Goal: Information Seeking & Learning: Learn about a topic

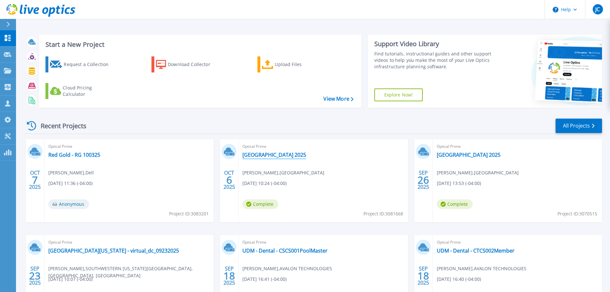
click at [278, 154] on link "[GEOGRAPHIC_DATA] 2025" at bounding box center [274, 154] width 64 height 6
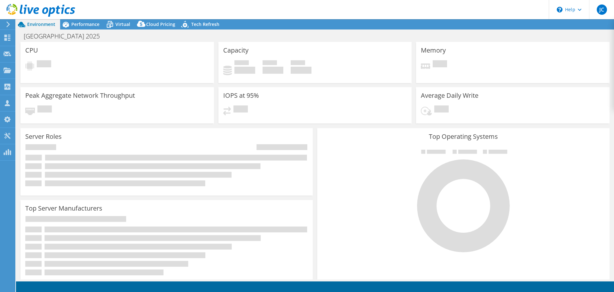
select select "USD"
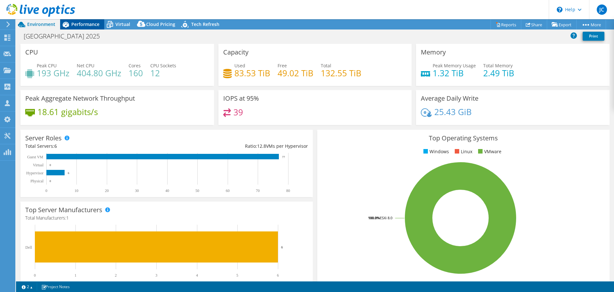
click at [85, 25] on span "Performance" at bounding box center [85, 24] width 28 height 6
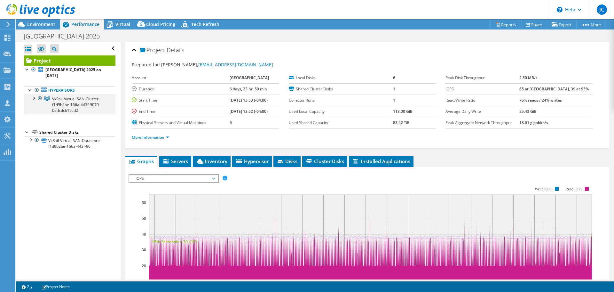
click at [35, 100] on div at bounding box center [33, 97] width 6 height 6
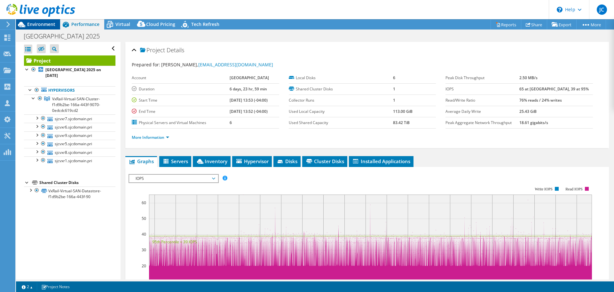
click at [34, 23] on span "Environment" at bounding box center [41, 24] width 28 height 6
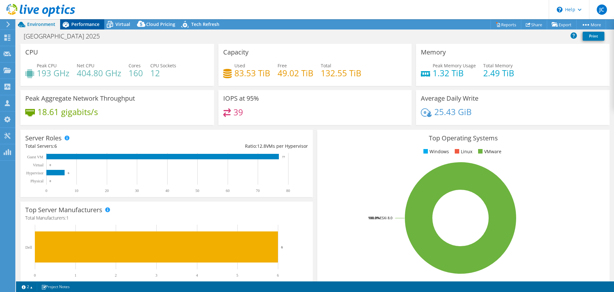
click at [76, 25] on span "Performance" at bounding box center [85, 24] width 28 height 6
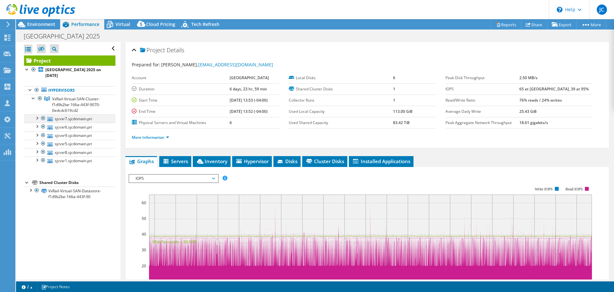
click at [37, 117] on div at bounding box center [37, 117] width 6 height 6
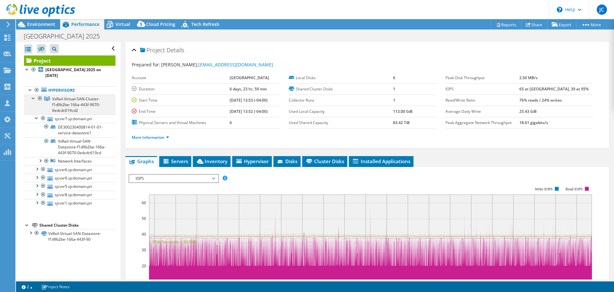
click at [35, 97] on div at bounding box center [33, 97] width 6 height 6
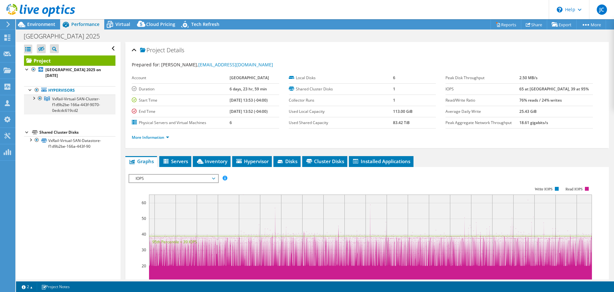
click at [35, 97] on div at bounding box center [33, 97] width 6 height 6
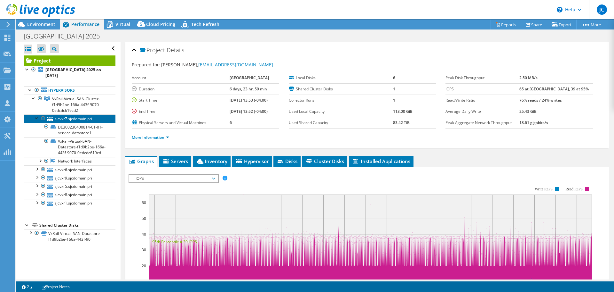
click at [76, 121] on link "sjcvxr7.sjcdomain.pri" at bounding box center [70, 118] width 92 height 8
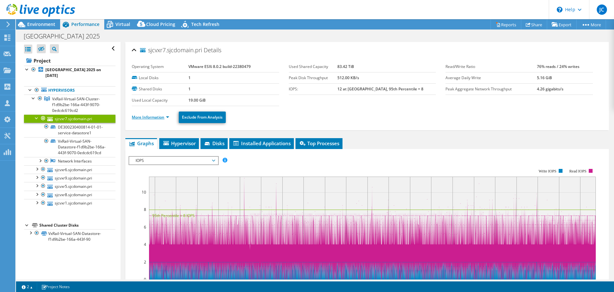
click at [142, 118] on link "More Information" at bounding box center [150, 116] width 37 height 5
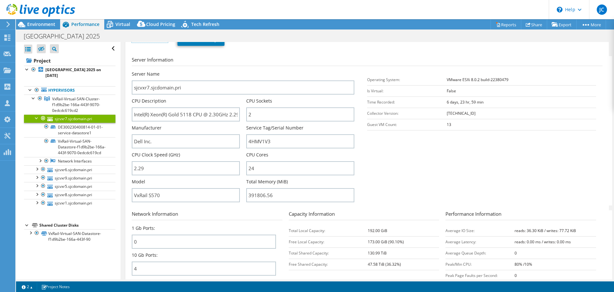
scroll to position [96, 0]
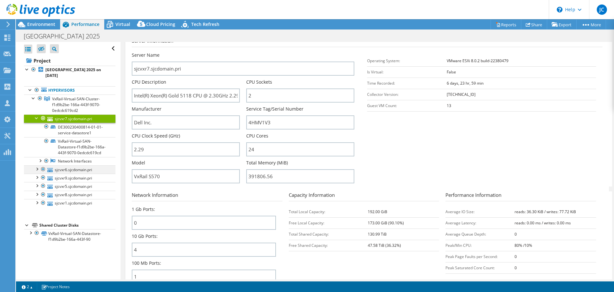
click at [36, 172] on div at bounding box center [37, 168] width 6 height 6
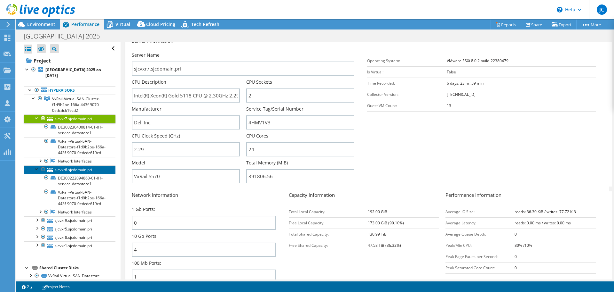
click at [60, 173] on link "sjcvxr6.sjcdomain.pri" at bounding box center [70, 169] width 92 height 8
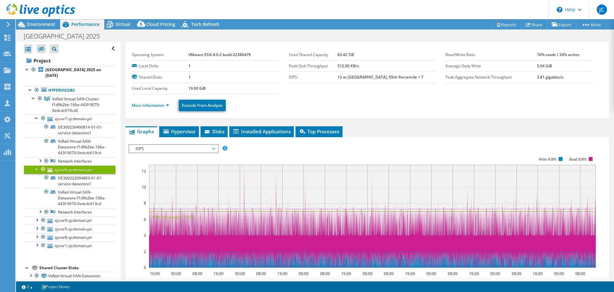
scroll to position [0, 0]
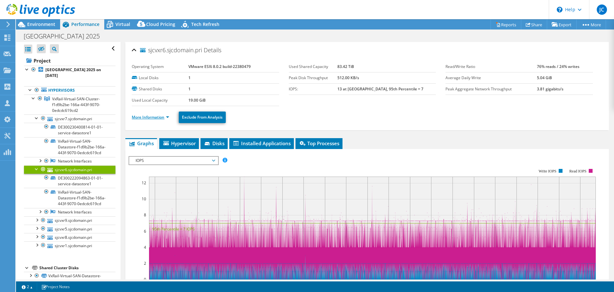
click at [144, 119] on link "More Information" at bounding box center [150, 116] width 37 height 5
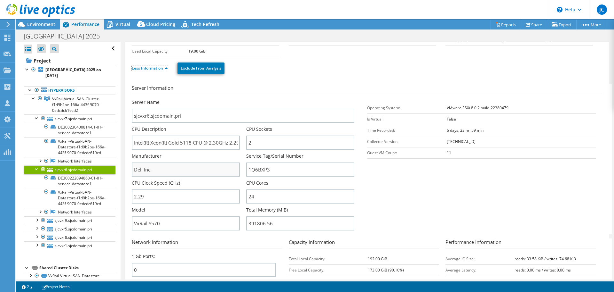
scroll to position [64, 0]
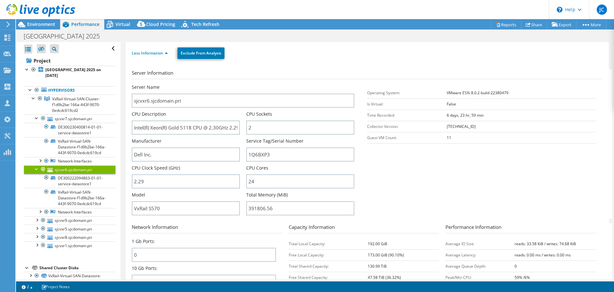
click at [37, 172] on div at bounding box center [37, 168] width 6 height 6
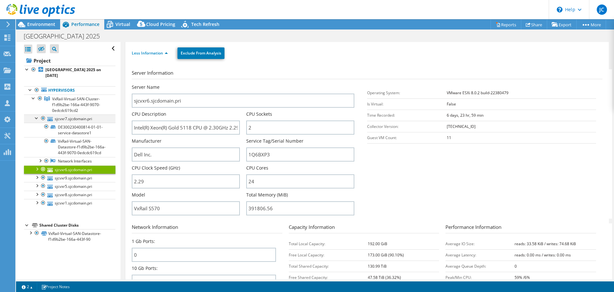
click at [34, 117] on div at bounding box center [37, 117] width 6 height 6
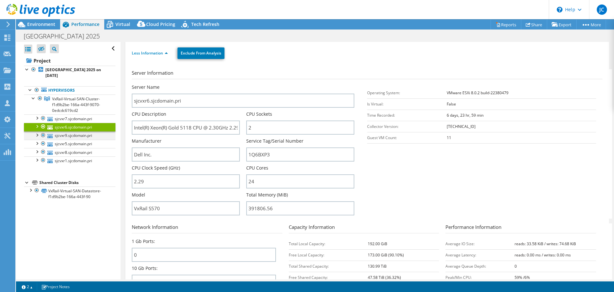
click at [36, 136] on div at bounding box center [37, 134] width 6 height 6
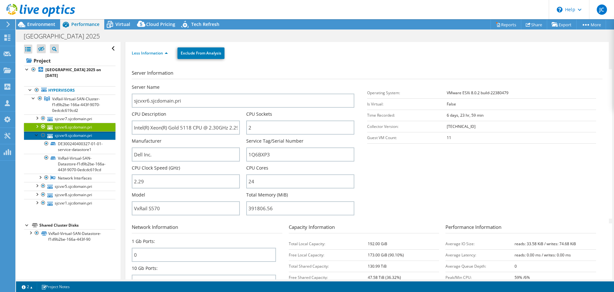
click at [63, 135] on link "sjcvxr9.sjcdomain.pri" at bounding box center [70, 135] width 92 height 8
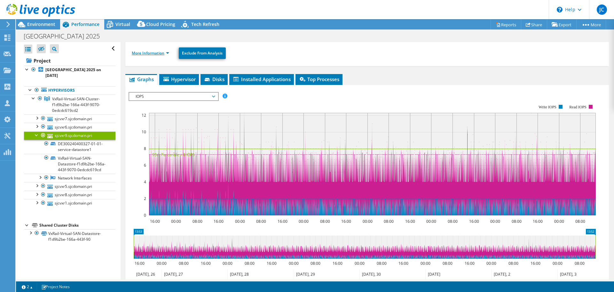
click at [146, 55] on link "More Information" at bounding box center [150, 52] width 37 height 5
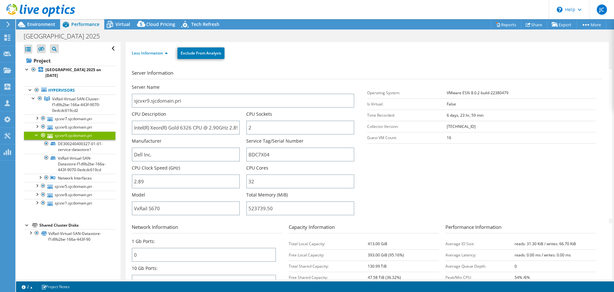
click at [36, 134] on div at bounding box center [37, 134] width 6 height 6
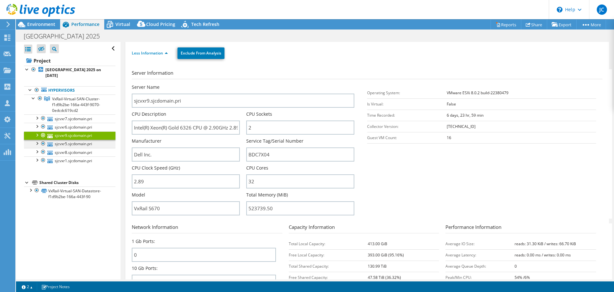
click at [38, 144] on div at bounding box center [37, 143] width 6 height 6
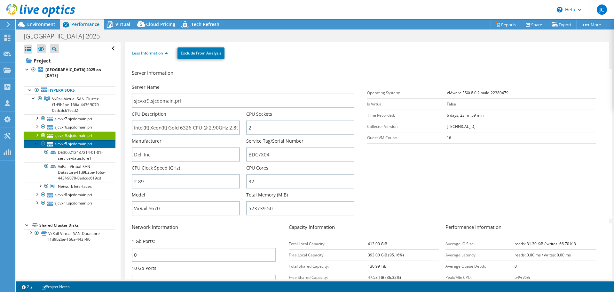
click at [60, 143] on link "sjcvxr5.sjcdomain.pri" at bounding box center [70, 144] width 92 height 8
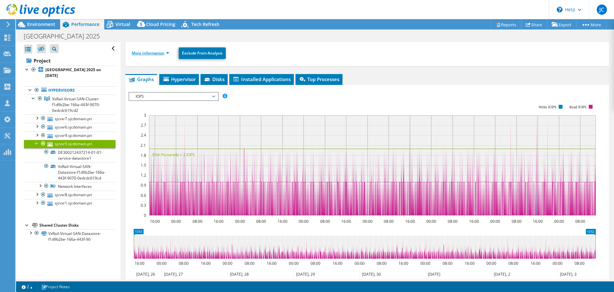
click at [148, 53] on link "More Information" at bounding box center [150, 52] width 37 height 5
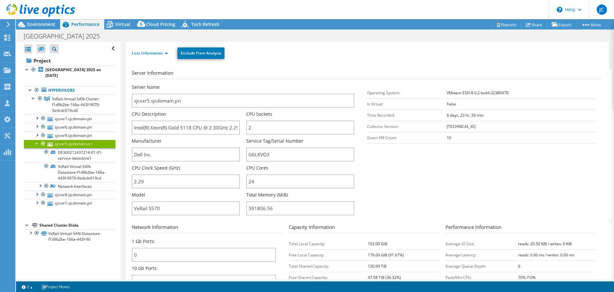
click at [34, 143] on div at bounding box center [37, 143] width 6 height 6
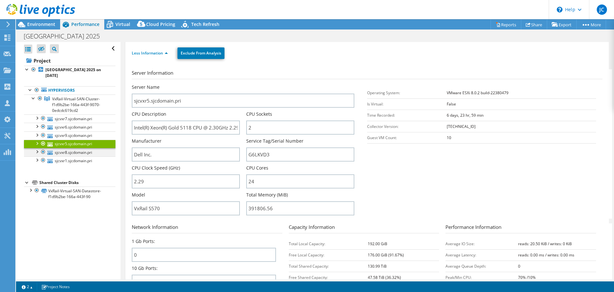
click at [38, 152] on div at bounding box center [37, 151] width 6 height 6
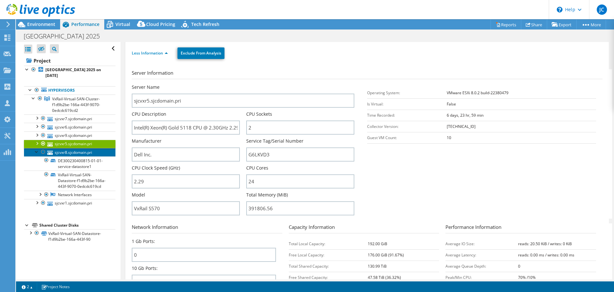
click at [59, 153] on link "sjcvxr8.sjcdomain.pri" at bounding box center [70, 152] width 92 height 8
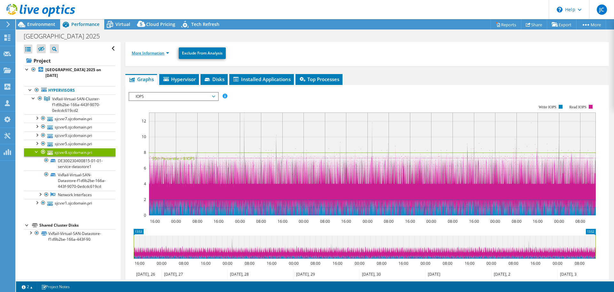
click at [151, 55] on link "More Information" at bounding box center [150, 52] width 37 height 5
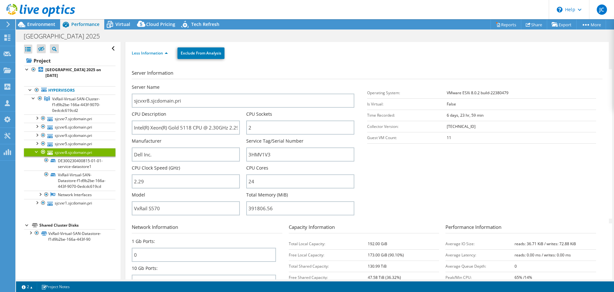
click at [37, 150] on div at bounding box center [37, 151] width 6 height 6
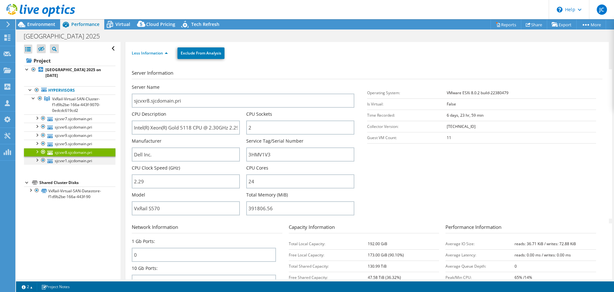
click at [38, 160] on div at bounding box center [37, 159] width 6 height 6
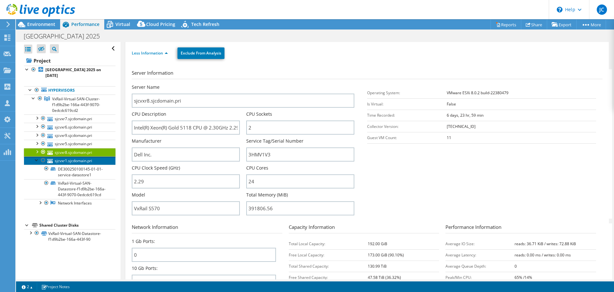
click at [58, 162] on link "sjcvxr1.sjcdomain.pri" at bounding box center [70, 160] width 92 height 8
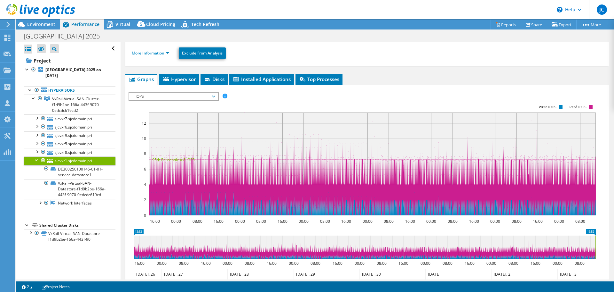
click at [141, 53] on link "More Information" at bounding box center [150, 52] width 37 height 5
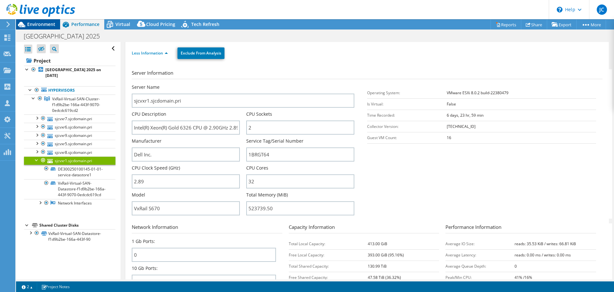
click at [33, 27] on span "Environment" at bounding box center [41, 24] width 28 height 6
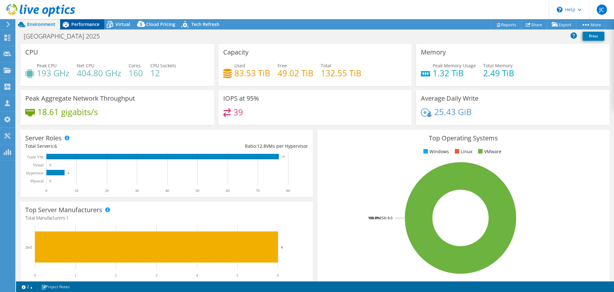
click at [77, 27] on span "Performance" at bounding box center [85, 24] width 28 height 6
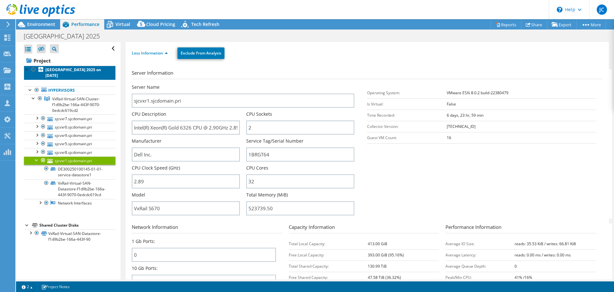
click at [57, 68] on b "[GEOGRAPHIC_DATA] 2025 on [DATE]" at bounding box center [73, 72] width 56 height 11
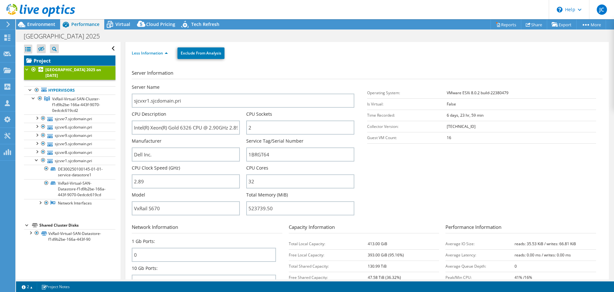
click at [44, 62] on link "Project" at bounding box center [70, 60] width 92 height 10
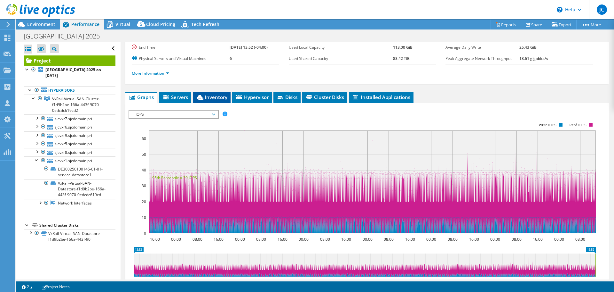
click at [215, 98] on span "Inventory" at bounding box center [211, 97] width 31 height 6
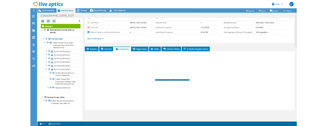
scroll to position [48, 0]
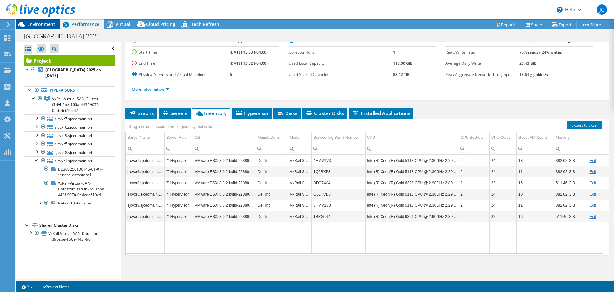
click at [36, 24] on span "Environment" at bounding box center [41, 24] width 28 height 6
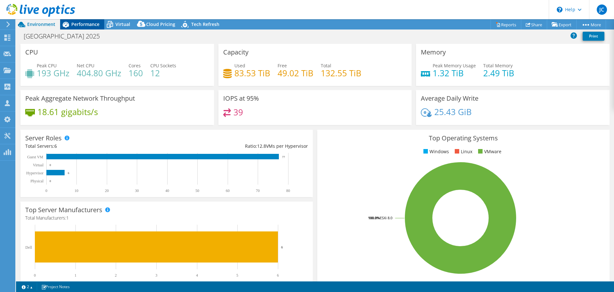
click at [76, 26] on span "Performance" at bounding box center [85, 24] width 28 height 6
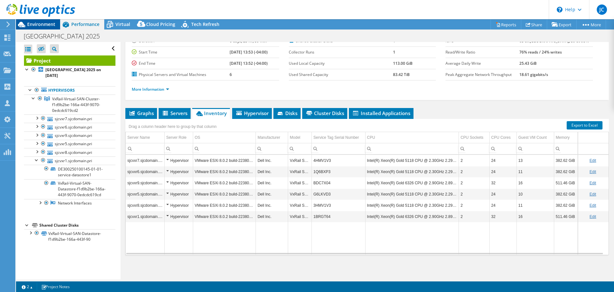
click at [38, 23] on span "Environment" at bounding box center [41, 24] width 28 height 6
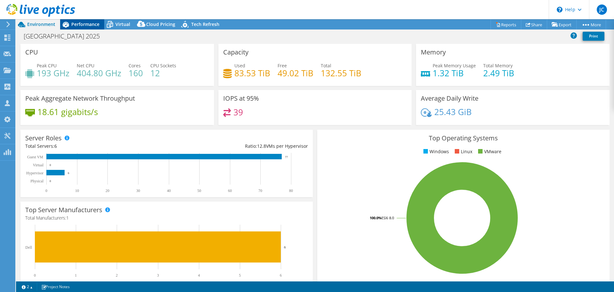
click at [86, 24] on span "Performance" at bounding box center [85, 24] width 28 height 6
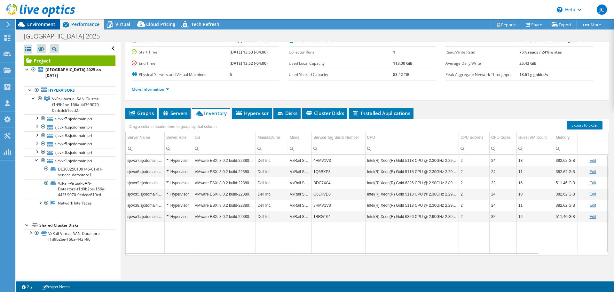
click at [39, 27] on span "Environment" at bounding box center [41, 24] width 28 height 6
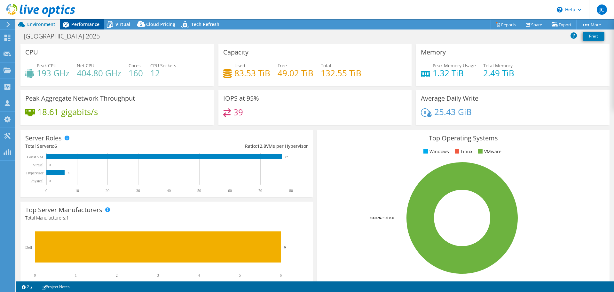
click at [80, 25] on span "Performance" at bounding box center [85, 24] width 28 height 6
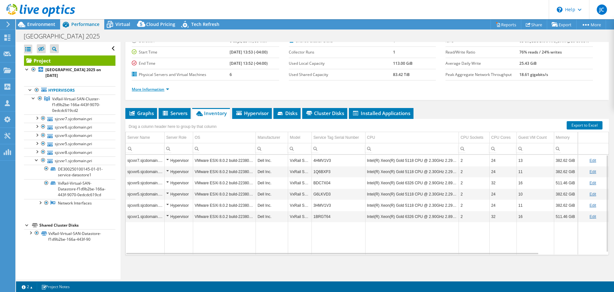
click at [150, 89] on link "More Information" at bounding box center [150, 88] width 37 height 5
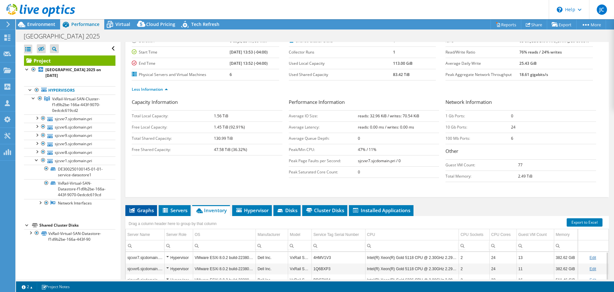
click at [144, 210] on span "Graphs" at bounding box center [141, 210] width 25 height 6
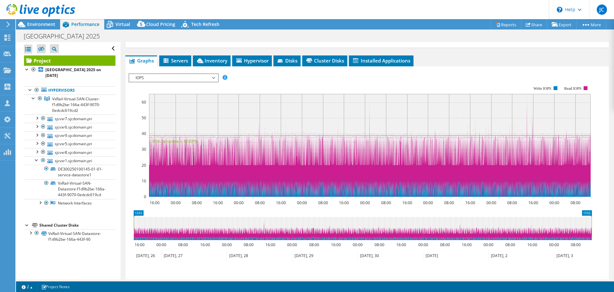
scroll to position [176, 0]
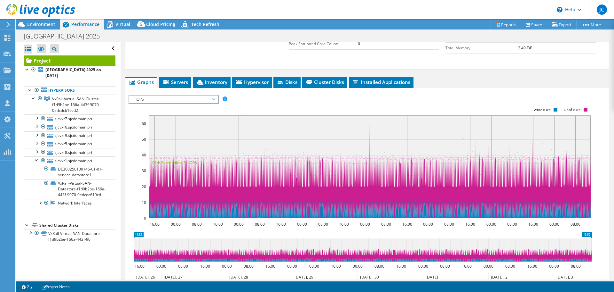
click at [214, 100] on span "IOPS" at bounding box center [173, 99] width 82 height 8
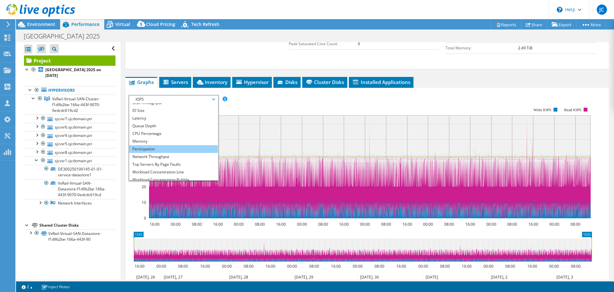
scroll to position [23, 0]
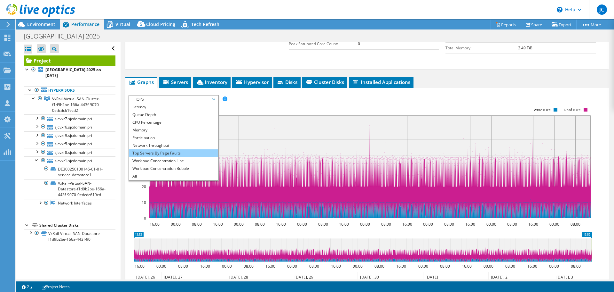
click at [165, 153] on li "Top Servers By Page Faults" at bounding box center [173, 153] width 89 height 8
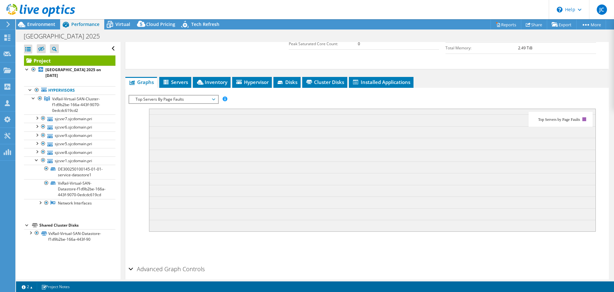
click at [213, 99] on span "Top Servers By Page Faults" at bounding box center [173, 99] width 82 height 8
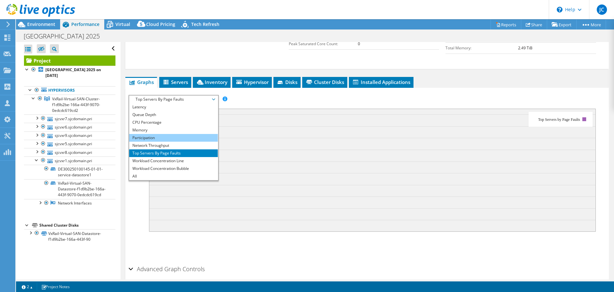
scroll to position [0, 0]
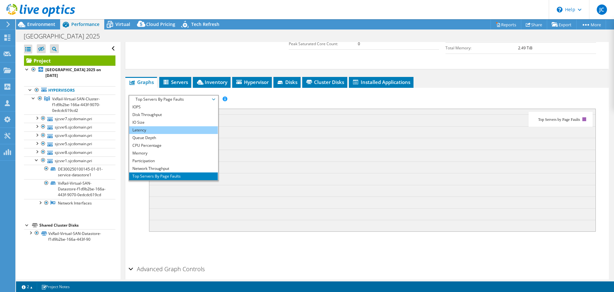
click at [161, 128] on li "Latency" at bounding box center [173, 130] width 89 height 8
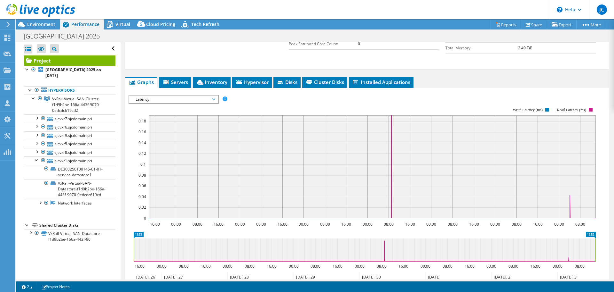
click at [214, 99] on span "Latency" at bounding box center [173, 99] width 82 height 8
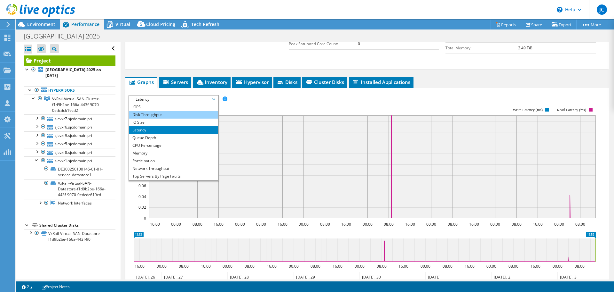
click at [170, 115] on li "Disk Throughput" at bounding box center [173, 115] width 89 height 8
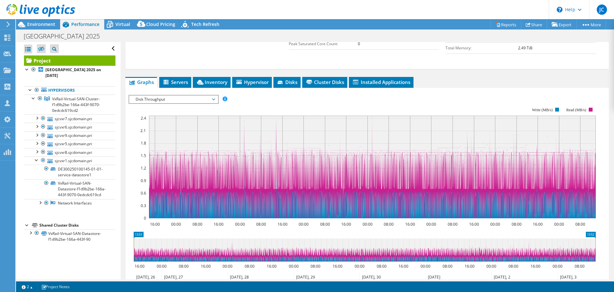
scroll to position [112, 0]
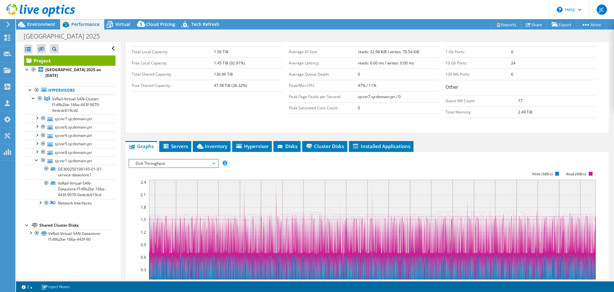
click at [213, 162] on span "Disk Throughput" at bounding box center [173, 163] width 82 height 8
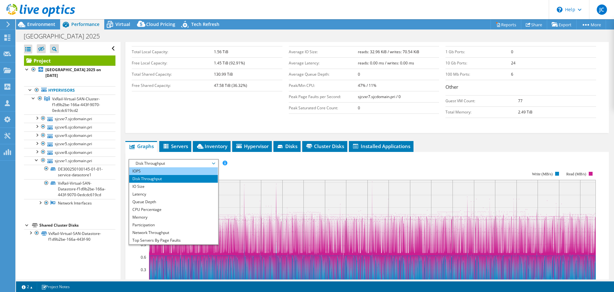
click at [167, 172] on li "IOPS" at bounding box center [173, 171] width 89 height 8
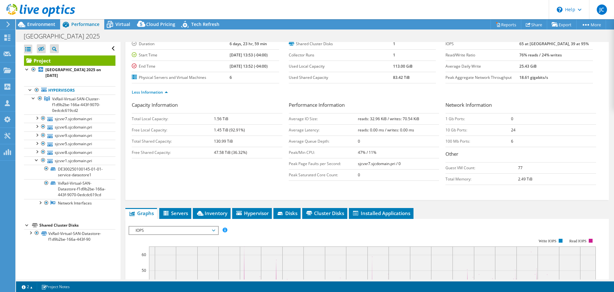
scroll to position [80, 0]
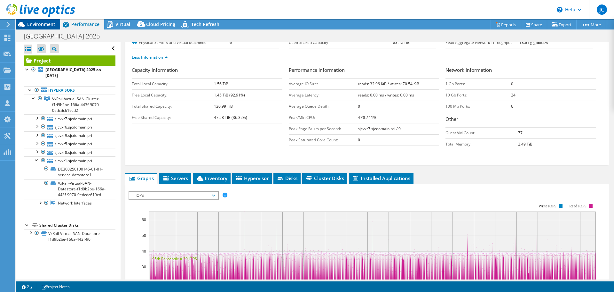
click at [29, 24] on span "Environment" at bounding box center [41, 24] width 28 height 6
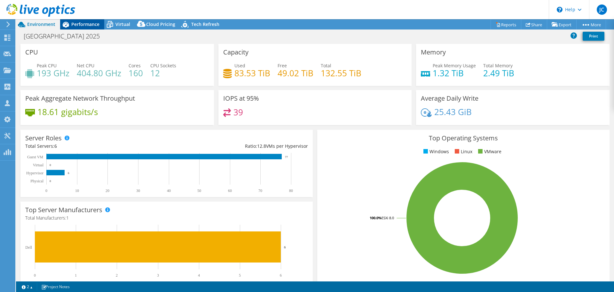
click at [77, 26] on span "Performance" at bounding box center [85, 24] width 28 height 6
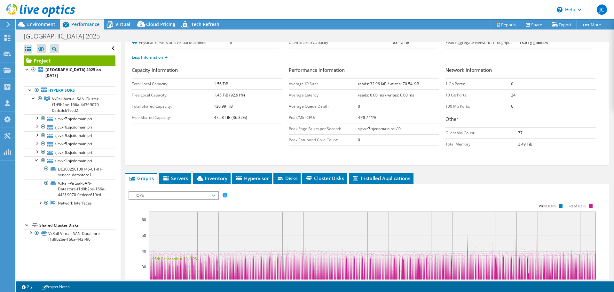
click at [215, 195] on span "IOPS" at bounding box center [173, 195] width 82 height 8
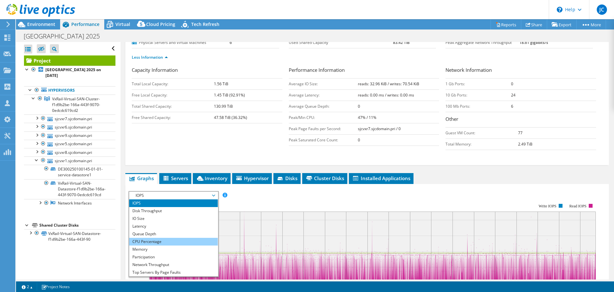
scroll to position [23, 0]
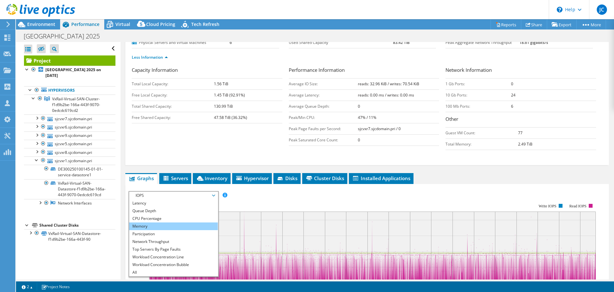
click at [153, 227] on li "Memory" at bounding box center [173, 226] width 89 height 8
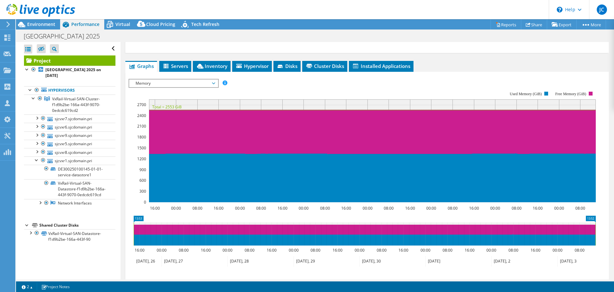
scroll to position [112, 0]
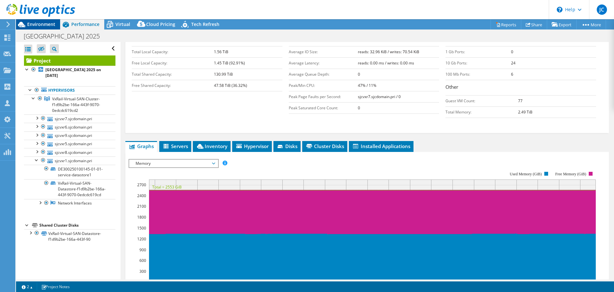
click at [49, 23] on span "Environment" at bounding box center [41, 24] width 28 height 6
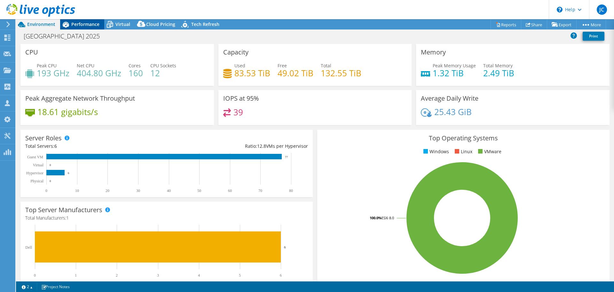
click at [95, 25] on span "Performance" at bounding box center [85, 24] width 28 height 6
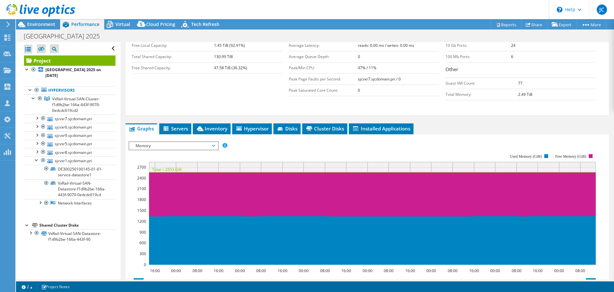
scroll to position [160, 0]
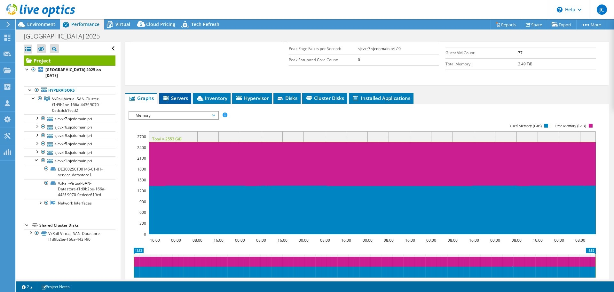
click at [174, 99] on span "Servers" at bounding box center [176, 98] width 26 height 6
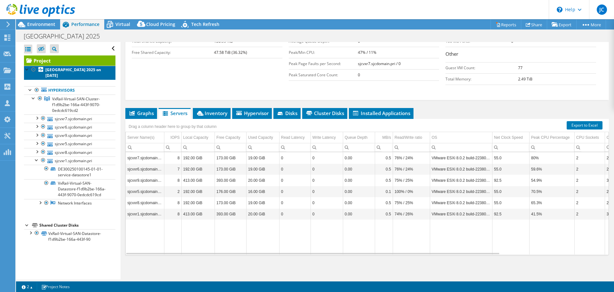
click at [60, 72] on b "[GEOGRAPHIC_DATA] 2025 on [DATE]" at bounding box center [73, 72] width 56 height 11
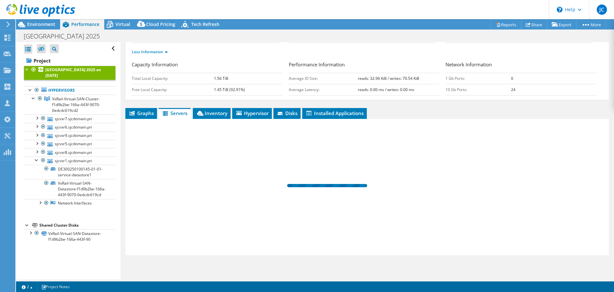
scroll to position [41, 0]
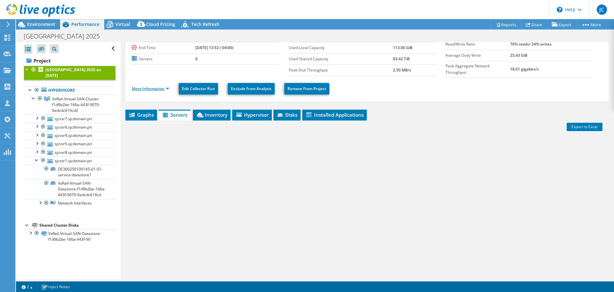
click at [152, 89] on link "More Information" at bounding box center [150, 88] width 37 height 5
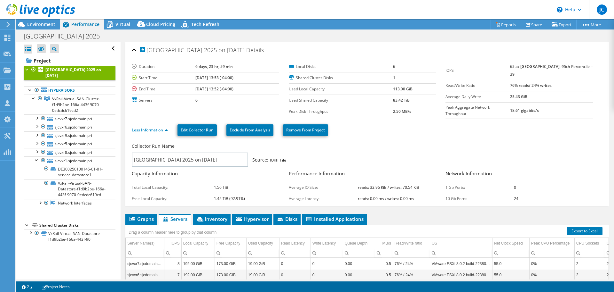
select select "USD"
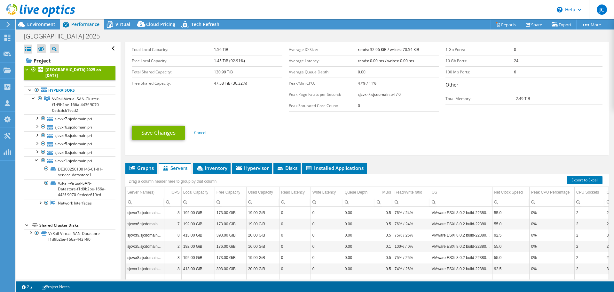
scroll to position [191, 0]
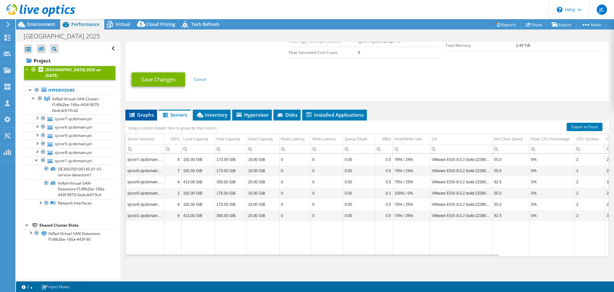
click at [145, 111] on span "Graphs" at bounding box center [141, 114] width 25 height 6
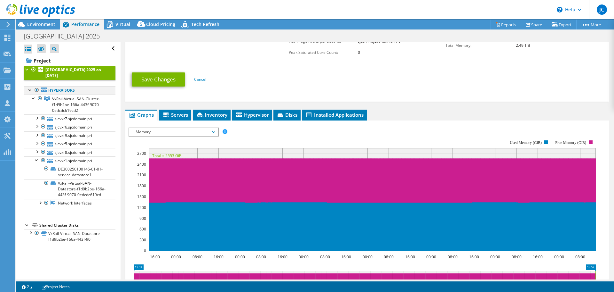
click at [27, 91] on div at bounding box center [30, 89] width 6 height 6
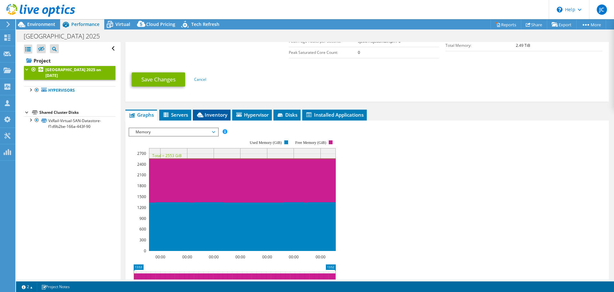
scroll to position [112, 0]
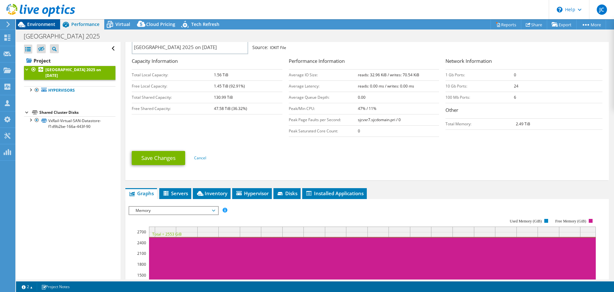
click at [38, 24] on span "Environment" at bounding box center [41, 24] width 28 height 6
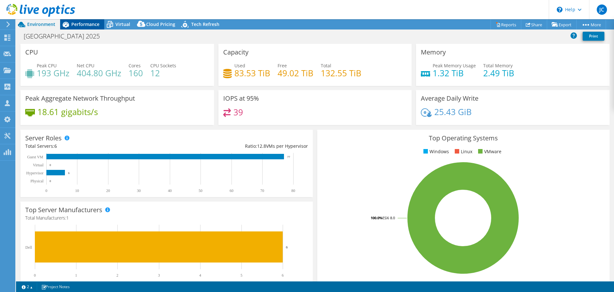
click at [85, 24] on span "Performance" at bounding box center [85, 24] width 28 height 6
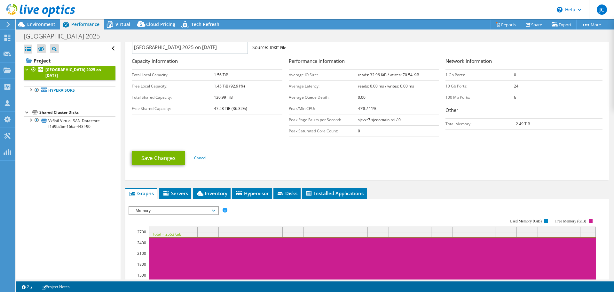
click at [71, 72] on b "[GEOGRAPHIC_DATA] 2025 on [DATE]" at bounding box center [73, 72] width 56 height 11
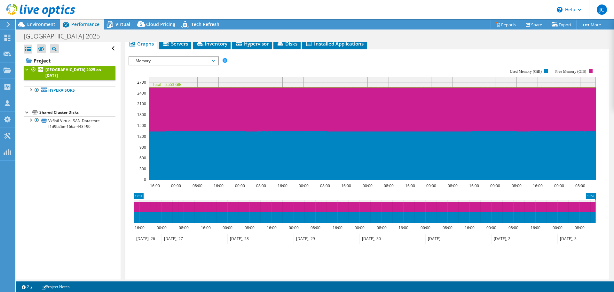
scroll to position [0, 0]
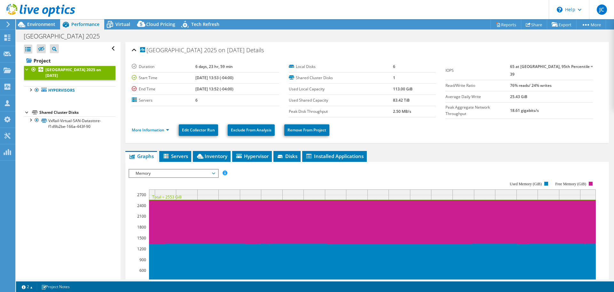
click at [212, 174] on span "Memory" at bounding box center [173, 173] width 82 height 8
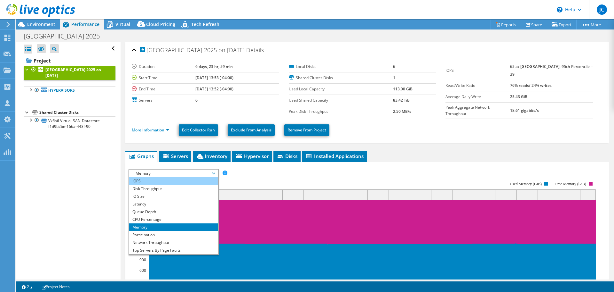
click at [153, 178] on li "IOPS" at bounding box center [173, 181] width 89 height 8
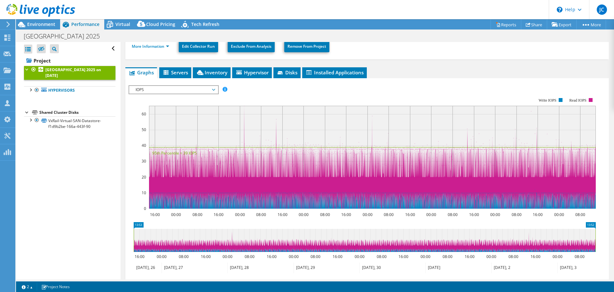
scroll to position [55, 0]
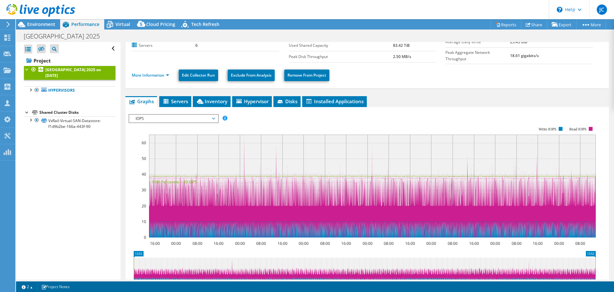
click at [213, 117] on span "IOPS" at bounding box center [173, 119] width 82 height 8
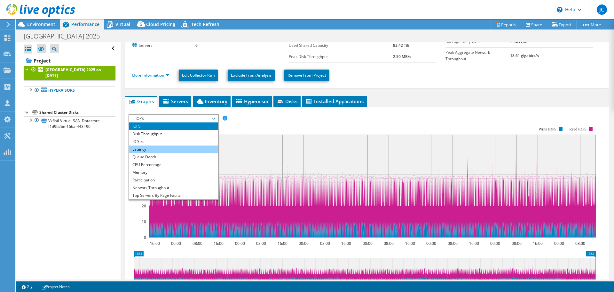
click at [163, 146] on li "Latency" at bounding box center [173, 149] width 89 height 8
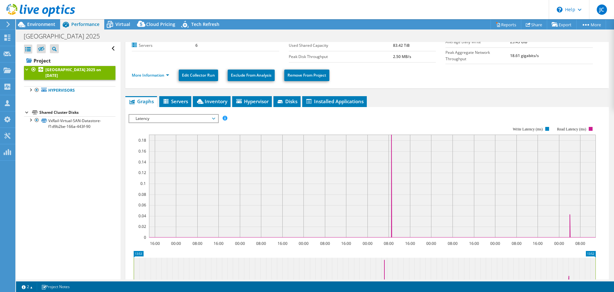
scroll to position [0, 0]
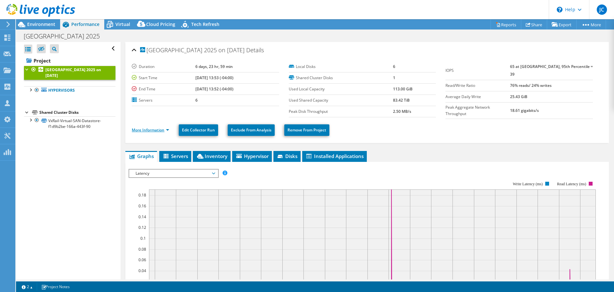
click at [154, 129] on link "More Information" at bounding box center [150, 129] width 37 height 5
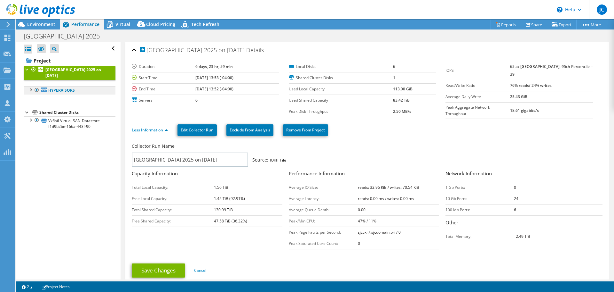
click at [63, 90] on link "Hypervisors" at bounding box center [70, 90] width 92 height 8
click at [59, 92] on link "Hypervisors" at bounding box center [70, 90] width 92 height 8
click at [55, 76] on b "[GEOGRAPHIC_DATA] 2025 on [DATE]" at bounding box center [73, 72] width 56 height 11
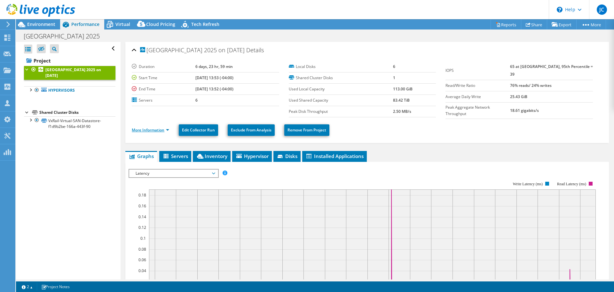
click at [138, 129] on link "More Information" at bounding box center [150, 129] width 37 height 5
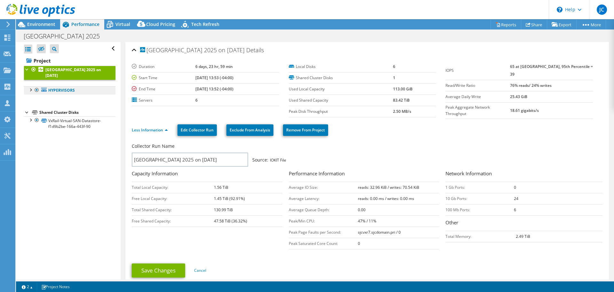
click at [57, 93] on link "Hypervisors" at bounding box center [70, 90] width 92 height 8
click at [31, 90] on div at bounding box center [30, 89] width 6 height 6
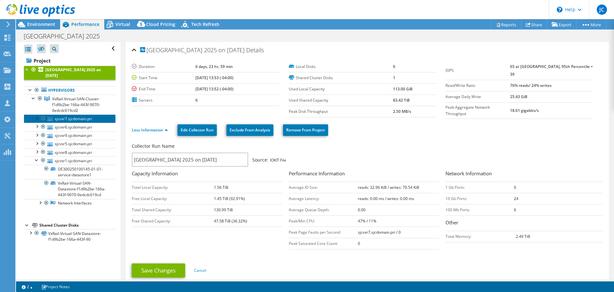
click at [84, 121] on link "sjcvxr7.sjcdomain.pri" at bounding box center [70, 118] width 92 height 8
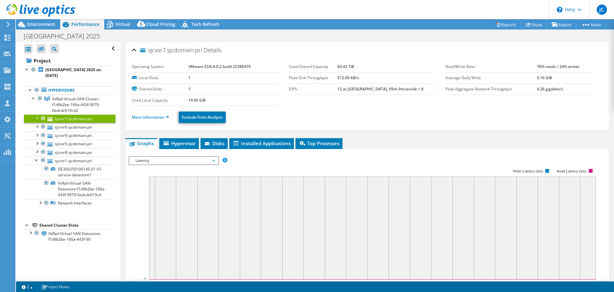
click at [151, 117] on link "More Information" at bounding box center [150, 116] width 37 height 5
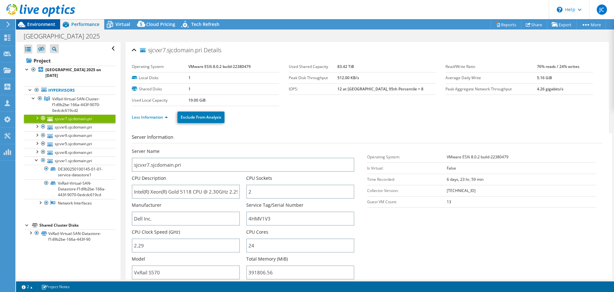
click at [38, 25] on span "Environment" at bounding box center [41, 24] width 28 height 6
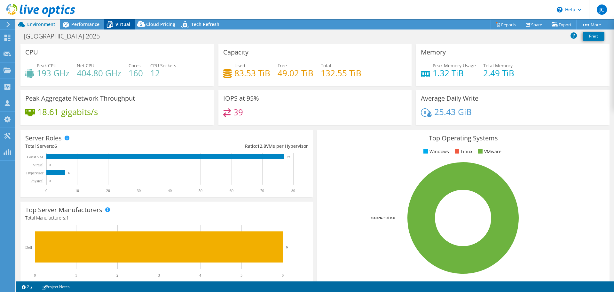
click at [123, 26] on span "Virtual" at bounding box center [123, 24] width 15 height 6
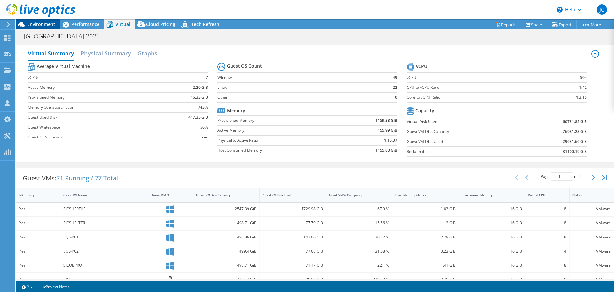
click at [46, 26] on span "Environment" at bounding box center [41, 24] width 28 height 6
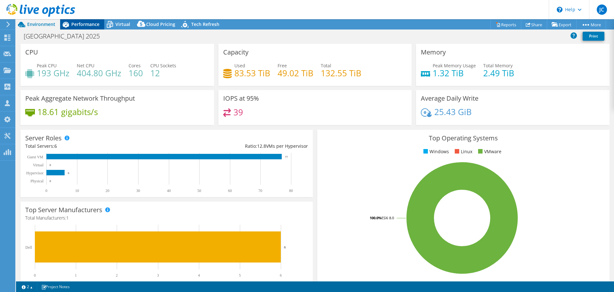
click at [84, 25] on span "Performance" at bounding box center [85, 24] width 28 height 6
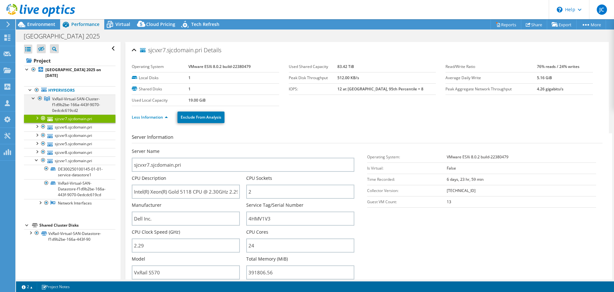
click at [33, 99] on div at bounding box center [33, 97] width 6 height 6
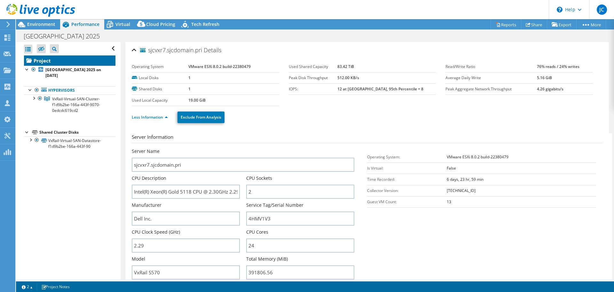
click at [42, 62] on link "Project" at bounding box center [70, 60] width 92 height 10
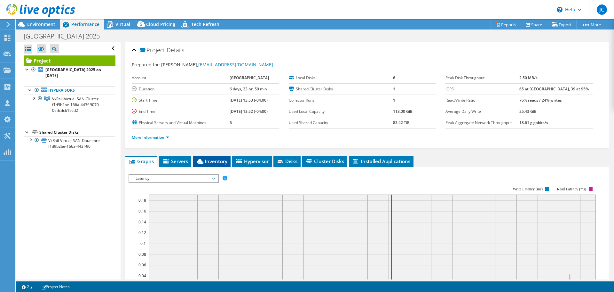
click at [216, 237] on div at bounding box center [367, 283] width 477 height 219
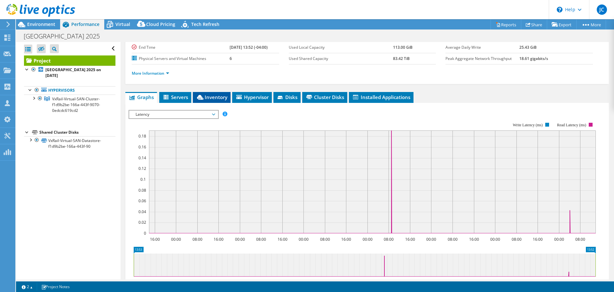
click at [207, 96] on span "Inventory" at bounding box center [211, 97] width 31 height 6
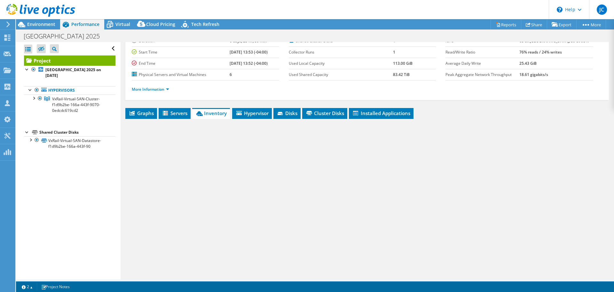
scroll to position [48, 0]
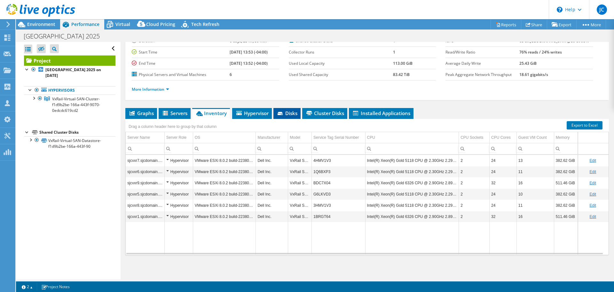
click at [286, 115] on span "Disks" at bounding box center [287, 113] width 21 height 6
